Goal: Information Seeking & Learning: Learn about a topic

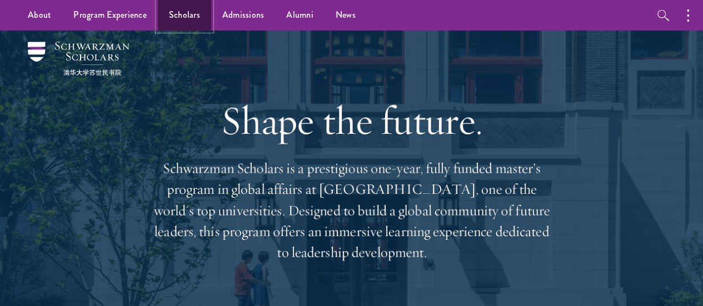
click at [186, 22] on link "Scholars" at bounding box center [184, 15] width 53 height 31
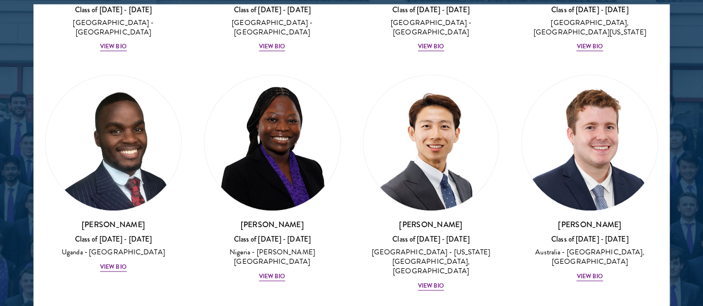
scroll to position [445, 0]
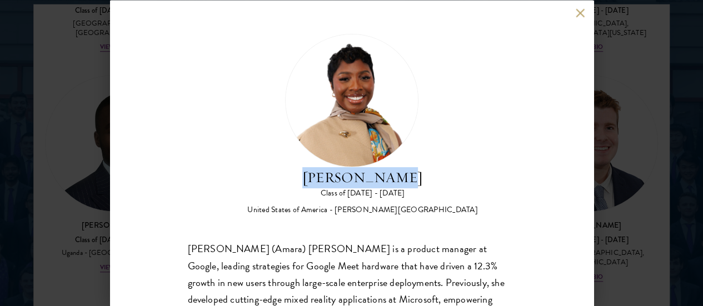
drag, startPoint x: 451, startPoint y: 76, endPoint x: 339, endPoint y: 76, distance: 112.3
click at [339, 76] on div "[PERSON_NAME] Class of [DATE] - [DATE] [GEOGRAPHIC_DATA] - [PERSON_NAME][GEOGRA…" at bounding box center [352, 124] width 328 height 182
copy h2 "[PERSON_NAME]"
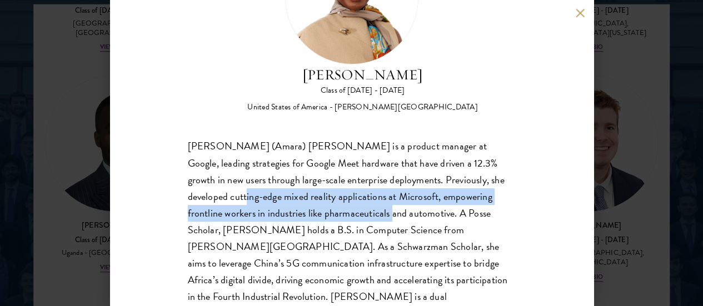
drag, startPoint x: 271, startPoint y: 158, endPoint x: 426, endPoint y: 175, distance: 155.9
click at [426, 175] on div "[PERSON_NAME] (Amara) [PERSON_NAME] is a product manager at Google, leading str…" at bounding box center [352, 238] width 328 height 201
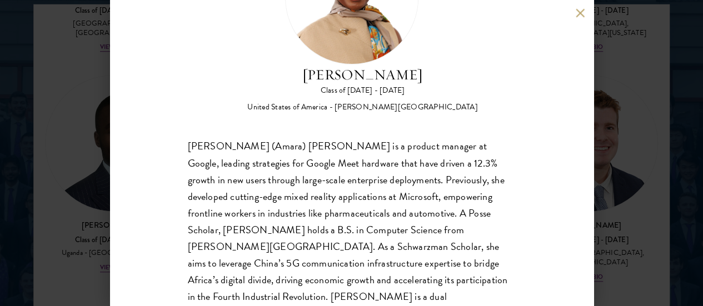
click at [575, 11] on div "[PERSON_NAME] Class of [DATE] - [DATE] [GEOGRAPHIC_DATA] - [PERSON_NAME][GEOGRA…" at bounding box center [352, 153] width 484 height 306
click at [578, 11] on button at bounding box center [580, 12] width 9 height 9
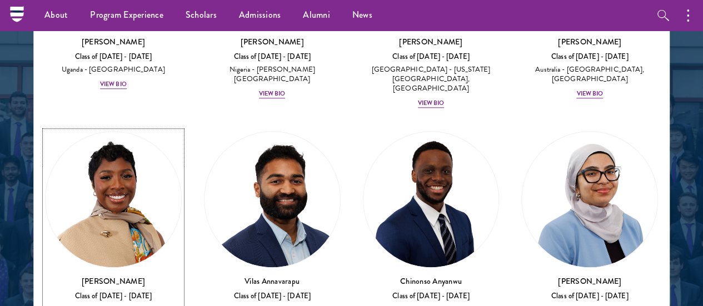
scroll to position [612, 0]
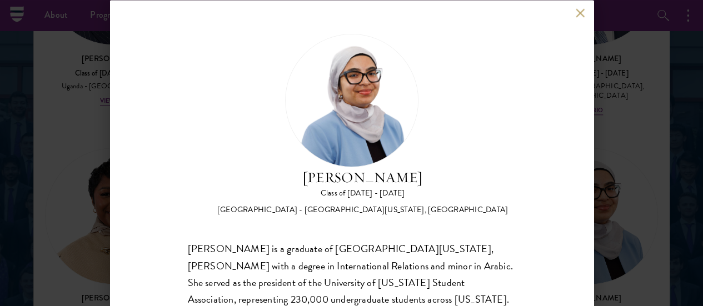
scroll to position [66, 0]
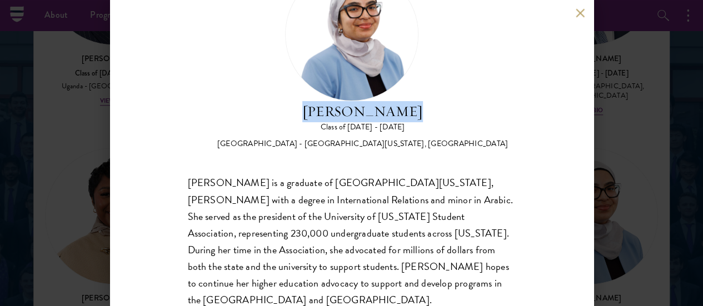
drag, startPoint x: 455, startPoint y: 13, endPoint x: 340, endPoint y: 7, distance: 115.2
click at [340, 7] on div "[PERSON_NAME] Class of [DATE] - [DATE] [GEOGRAPHIC_DATA] - [GEOGRAPHIC_DATA][US…" at bounding box center [352, 59] width 328 height 182
copy h2 "[PERSON_NAME]"
click at [577, 9] on button at bounding box center [580, 12] width 9 height 9
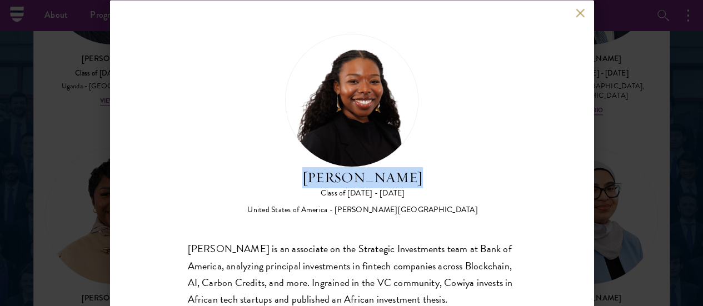
drag, startPoint x: 339, startPoint y: 88, endPoint x: 478, endPoint y: 87, distance: 139.0
click at [478, 87] on div "[PERSON_NAME] Class of [DATE] - [DATE] [GEOGRAPHIC_DATA] - [PERSON_NAME][GEOGRA…" at bounding box center [352, 124] width 328 height 182
copy h2 "[PERSON_NAME]"
click at [579, 13] on button at bounding box center [580, 12] width 9 height 9
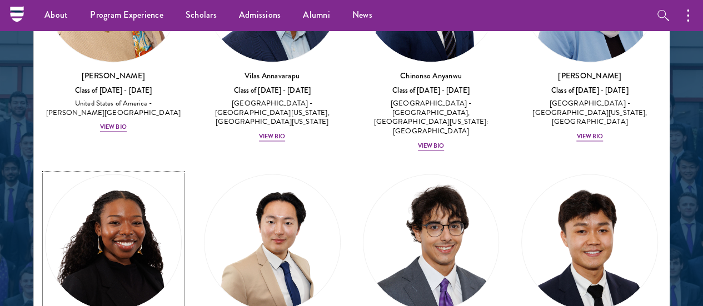
scroll to position [889, 0]
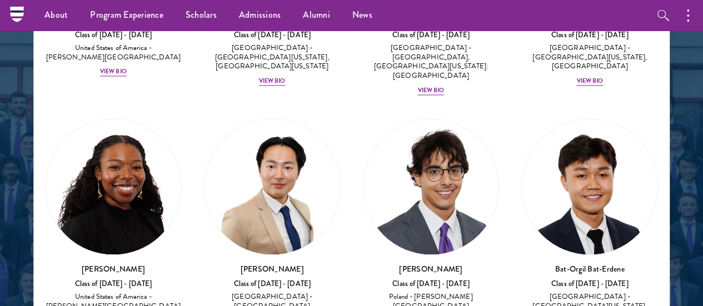
drag, startPoint x: 83, startPoint y: 84, endPoint x: 173, endPoint y: 87, distance: 90.7
copy h3 "[PERSON_NAME] [PERSON_NAME]"
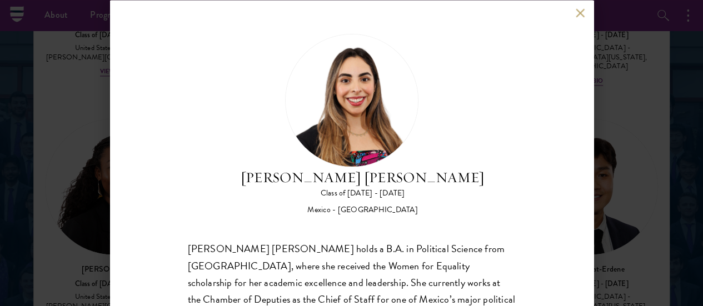
click at [572, 13] on div "[PERSON_NAME] [PERSON_NAME] Class of [DATE] - [DATE] [GEOGRAPHIC_DATA] - [GEOGR…" at bounding box center [352, 153] width 484 height 306
click at [575, 13] on div "[PERSON_NAME] [PERSON_NAME] Class of [DATE] - [DATE] [GEOGRAPHIC_DATA] - [GEOGR…" at bounding box center [352, 153] width 484 height 306
click at [583, 11] on button at bounding box center [580, 12] width 9 height 9
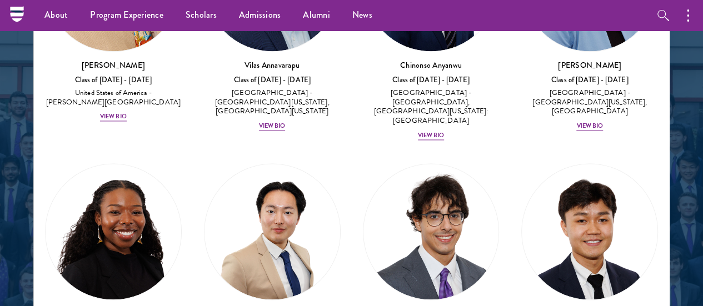
scroll to position [834, 0]
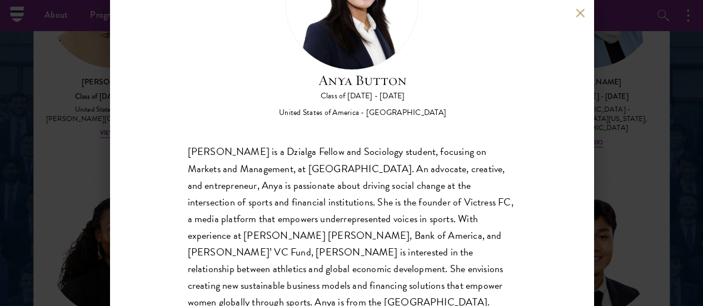
scroll to position [102, 0]
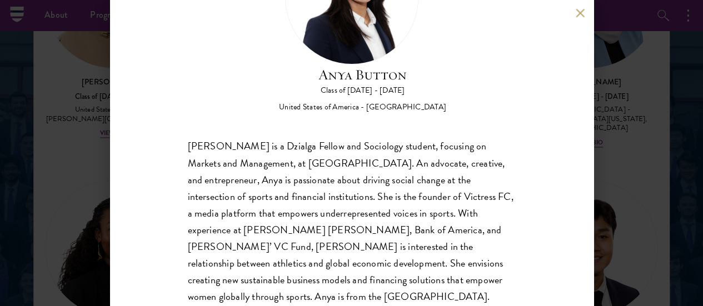
click at [581, 16] on button at bounding box center [580, 12] width 9 height 9
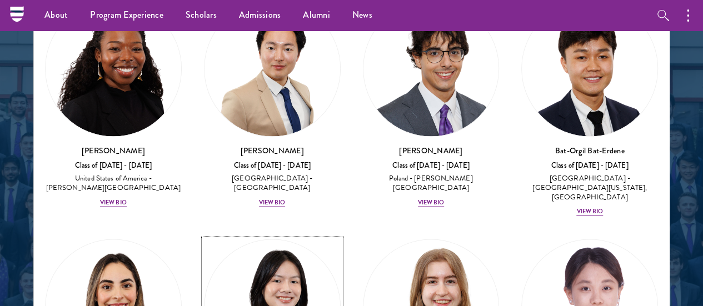
scroll to position [1056, 0]
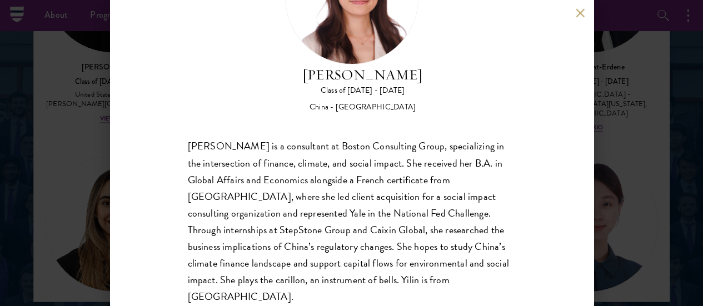
scroll to position [1439, 0]
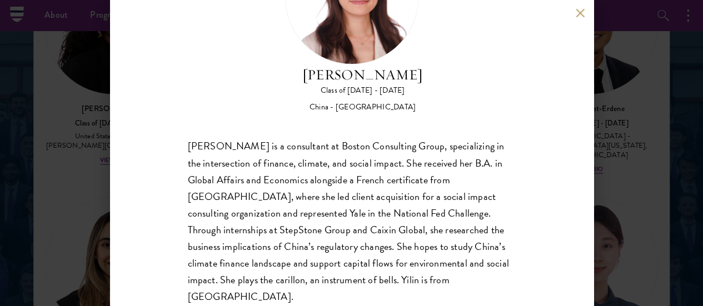
click at [579, 13] on button at bounding box center [580, 12] width 9 height 9
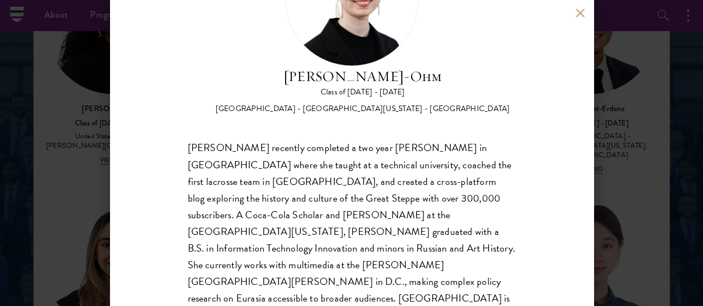
scroll to position [102, 0]
